Goal: Information Seeking & Learning: Learn about a topic

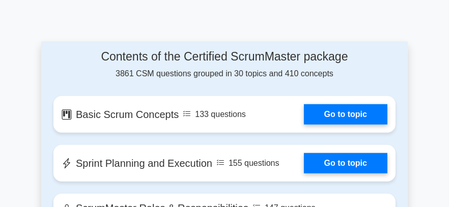
scroll to position [764, 0]
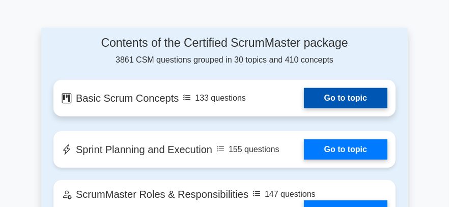
click at [335, 93] on link "Go to topic" at bounding box center [346, 98] width 84 height 20
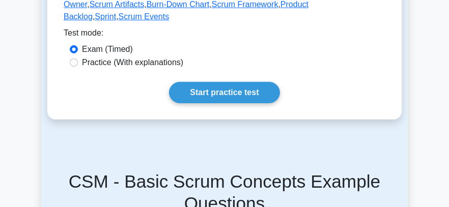
scroll to position [306, 0]
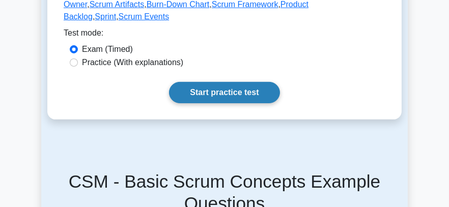
click at [217, 82] on link "Start practice test" at bounding box center [224, 92] width 111 height 21
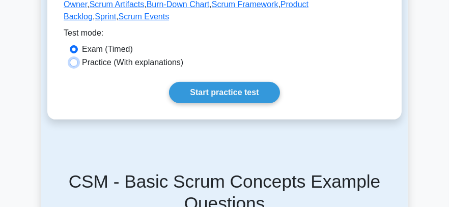
click at [73, 59] on input "Practice (With explanations)" at bounding box center [74, 63] width 8 height 8
radio input "true"
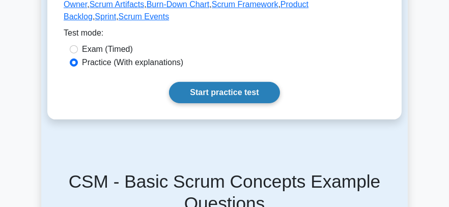
click at [225, 83] on link "Start practice test" at bounding box center [224, 92] width 111 height 21
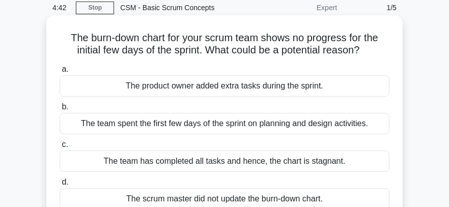
scroll to position [51, 0]
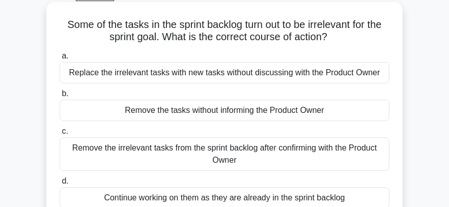
scroll to position [102, 0]
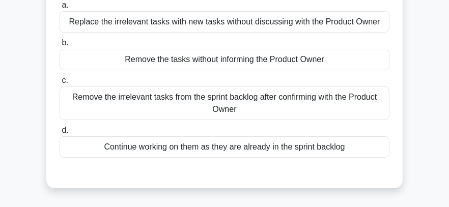
click at [252, 106] on div "Remove the irrelevant tasks from the sprint backlog after confirming with the P…" at bounding box center [225, 104] width 330 height 34
click at [60, 84] on input "c. Remove the irrelevant tasks from the sprint backlog after confirming with th…" at bounding box center [60, 80] width 0 height 7
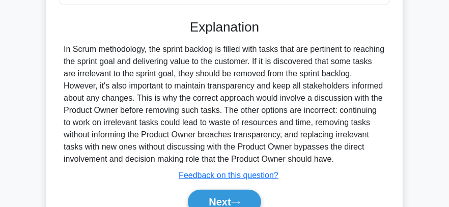
scroll to position [338, 0]
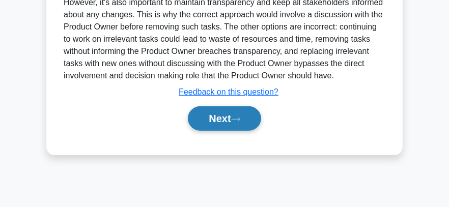
click at [239, 122] on icon at bounding box center [235, 120] width 9 height 6
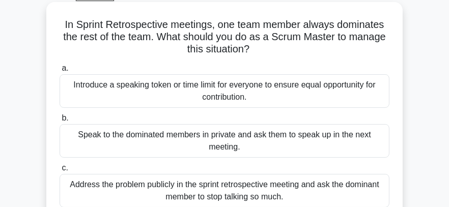
scroll to position [102, 0]
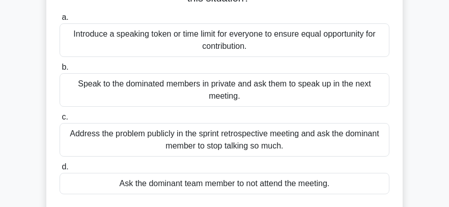
click at [283, 37] on div "Introduce a speaking token or time limit for everyone to ensure equal opportuni…" at bounding box center [225, 40] width 330 height 34
click at [60, 21] on input "a. Introduce a speaking token or time limit for everyone to ensure equal opport…" at bounding box center [60, 17] width 0 height 7
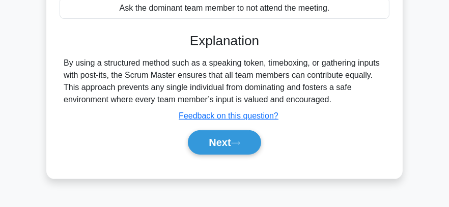
scroll to position [236, 0]
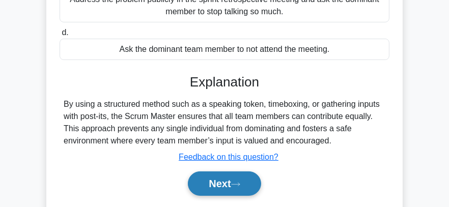
click at [221, 184] on button "Next" at bounding box center [224, 184] width 73 height 24
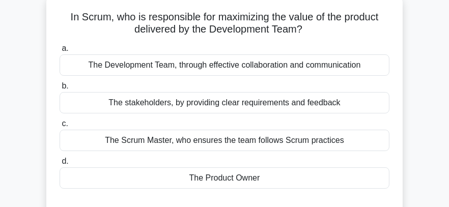
scroll to position [0, 0]
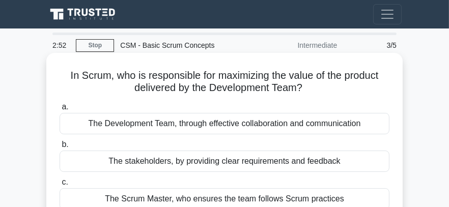
click at [219, 125] on div "The Development Team, through effective collaboration and communication" at bounding box center [225, 123] width 330 height 21
click at [60, 111] on input "a. The Development Team, through effective collaboration and communication" at bounding box center [60, 107] width 0 height 7
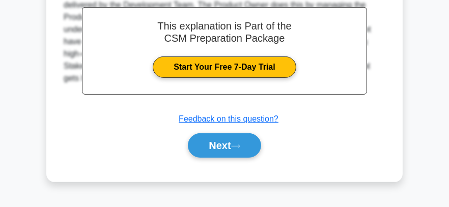
scroll to position [338, 0]
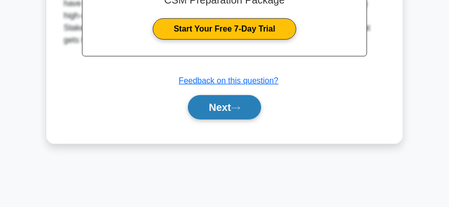
click at [202, 105] on button "Next" at bounding box center [224, 107] width 73 height 24
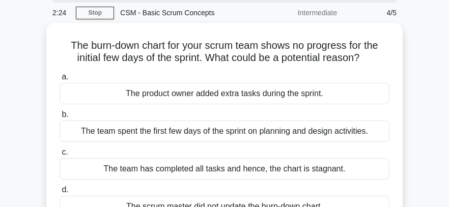
scroll to position [84, 0]
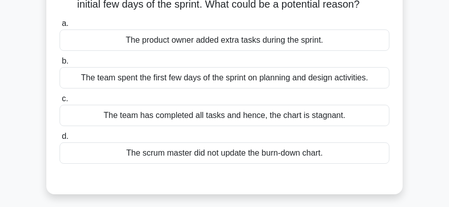
click at [196, 114] on div "The team has completed all tasks and hence, the chart is stagnant." at bounding box center [225, 115] width 330 height 21
click at [60, 102] on input "c. The team has completed all tasks and hence, the chart is stagnant." at bounding box center [60, 99] width 0 height 7
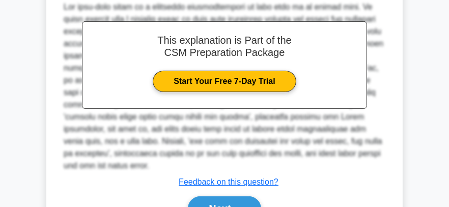
scroll to position [338, 0]
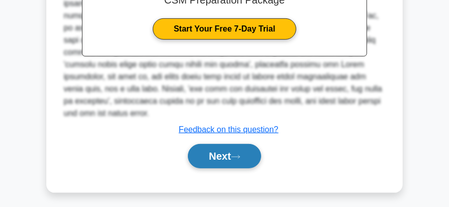
click at [216, 162] on button "Next" at bounding box center [224, 156] width 73 height 24
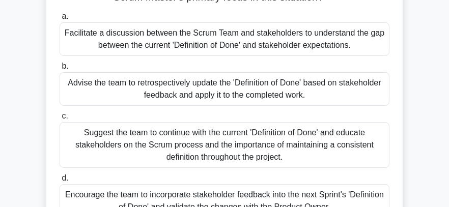
scroll to position [102, 0]
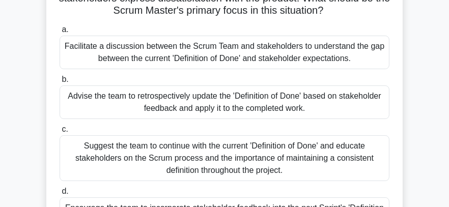
click at [204, 111] on div "Advise the team to retrospectively update the 'Definition of Done' based on sta…" at bounding box center [225, 103] width 330 height 34
click at [60, 83] on input "b. Advise the team to retrospectively update the 'Definition of Done' based on …" at bounding box center [60, 79] width 0 height 7
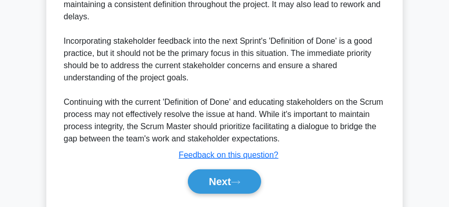
scroll to position [510, 0]
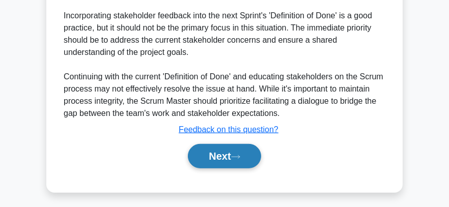
click at [210, 152] on button "Next" at bounding box center [224, 156] width 73 height 24
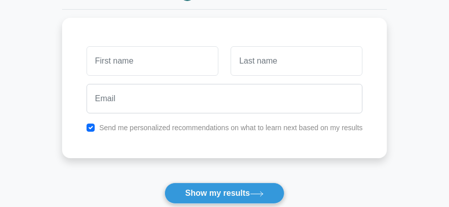
scroll to position [153, 0]
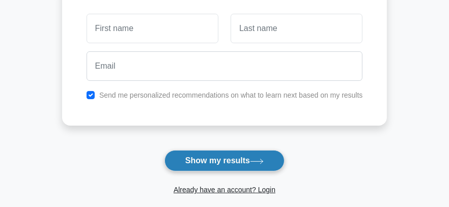
click at [191, 154] on button "Show my results" at bounding box center [225, 160] width 120 height 21
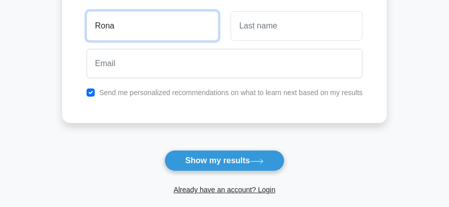
type input "Rona"
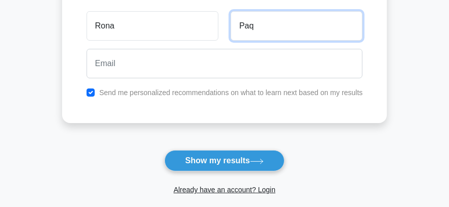
type input "PAQUERA"
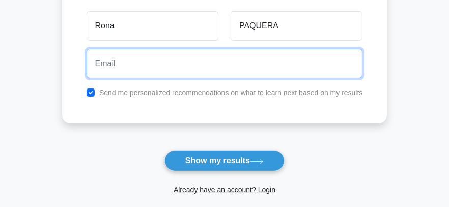
click at [136, 70] on input "email" at bounding box center [225, 64] width 277 height 30
type input "[EMAIL_ADDRESS][DOMAIN_NAME]"
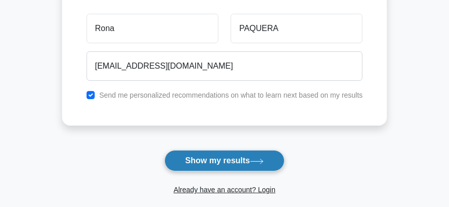
click at [191, 163] on button "Show my results" at bounding box center [225, 160] width 120 height 21
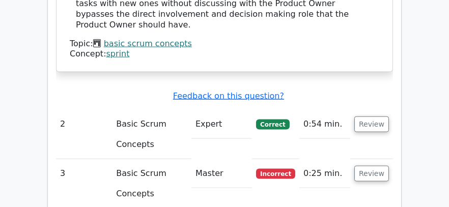
scroll to position [1172, 0]
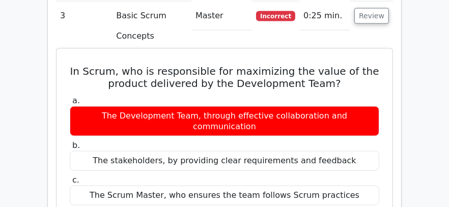
scroll to position [1376, 0]
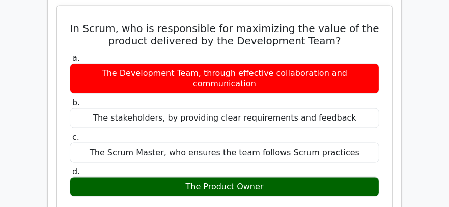
scroll to position [1427, 0]
